Goal: Find specific page/section: Find specific page/section

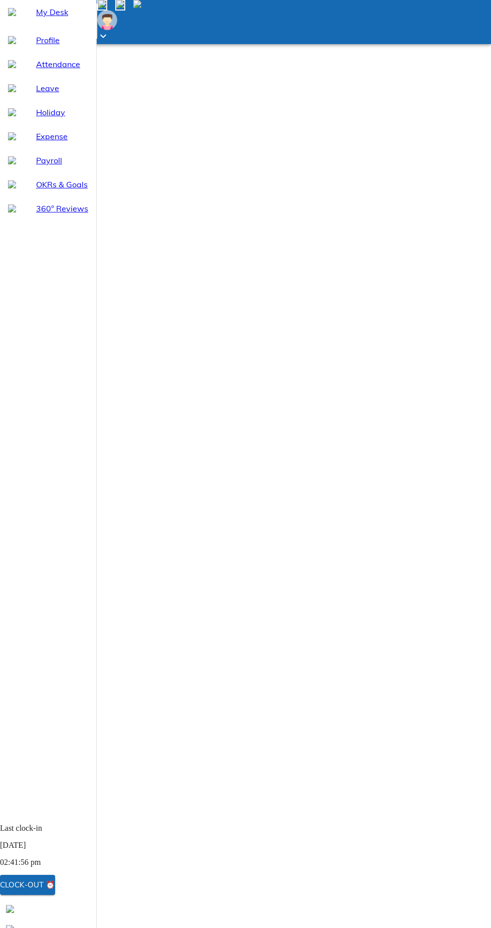
select select "8"
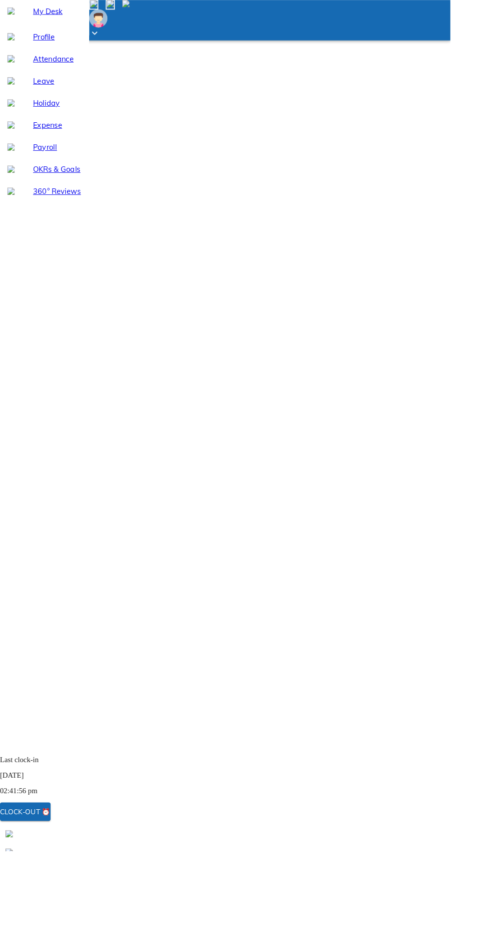
click at [41, 94] on span "Leave" at bounding box center [62, 88] width 52 height 12
select select "8"
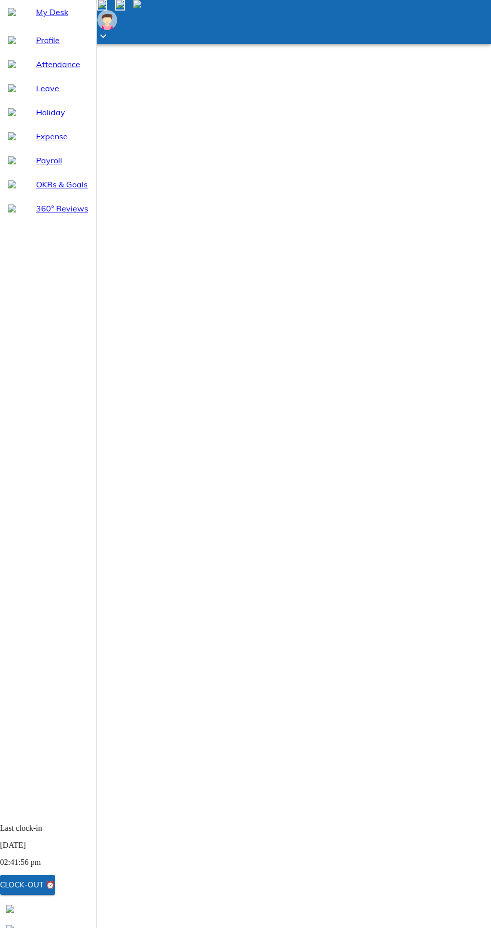
click at [57, 70] on span "Attendance" at bounding box center [62, 64] width 52 height 12
select select "8"
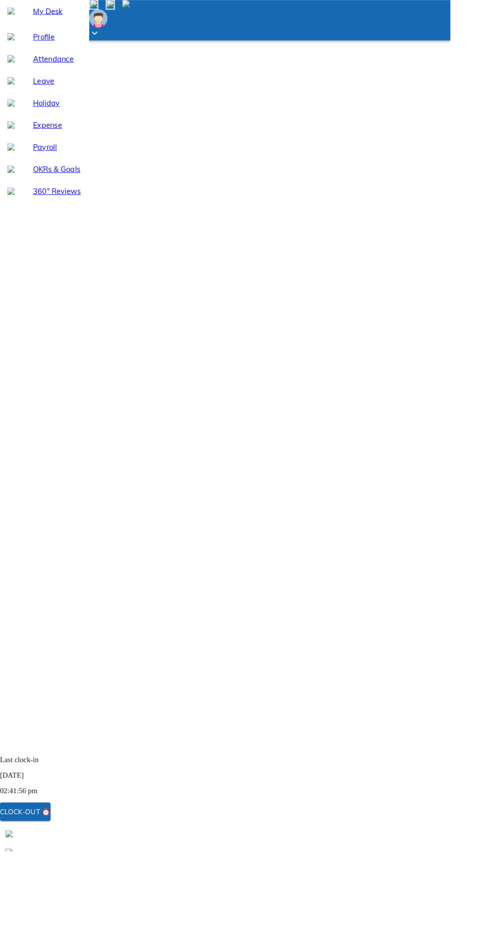
click at [57, 94] on span "Leave" at bounding box center [62, 88] width 52 height 12
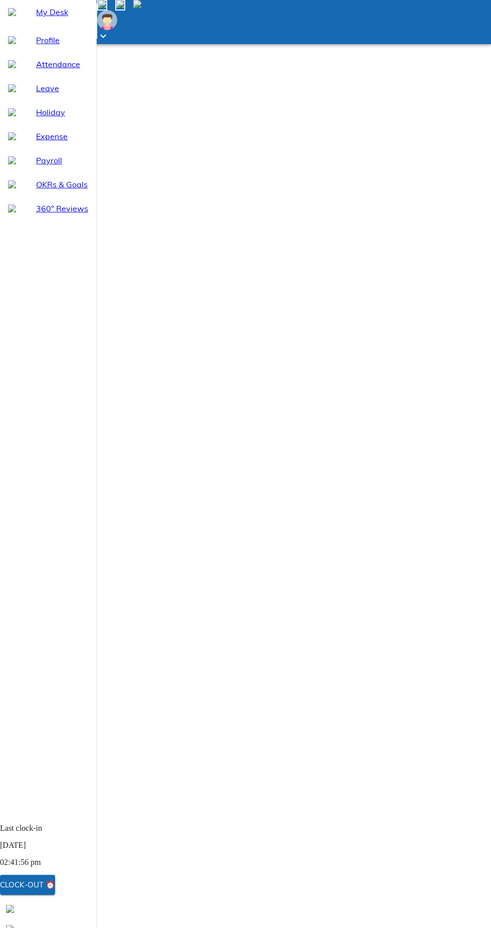
select select "8"
click at [57, 70] on span "Attendance" at bounding box center [62, 64] width 52 height 12
select select "8"
click at [59, 70] on span "Attendance" at bounding box center [62, 64] width 52 height 12
select select "8"
